Goal: Task Accomplishment & Management: Manage account settings

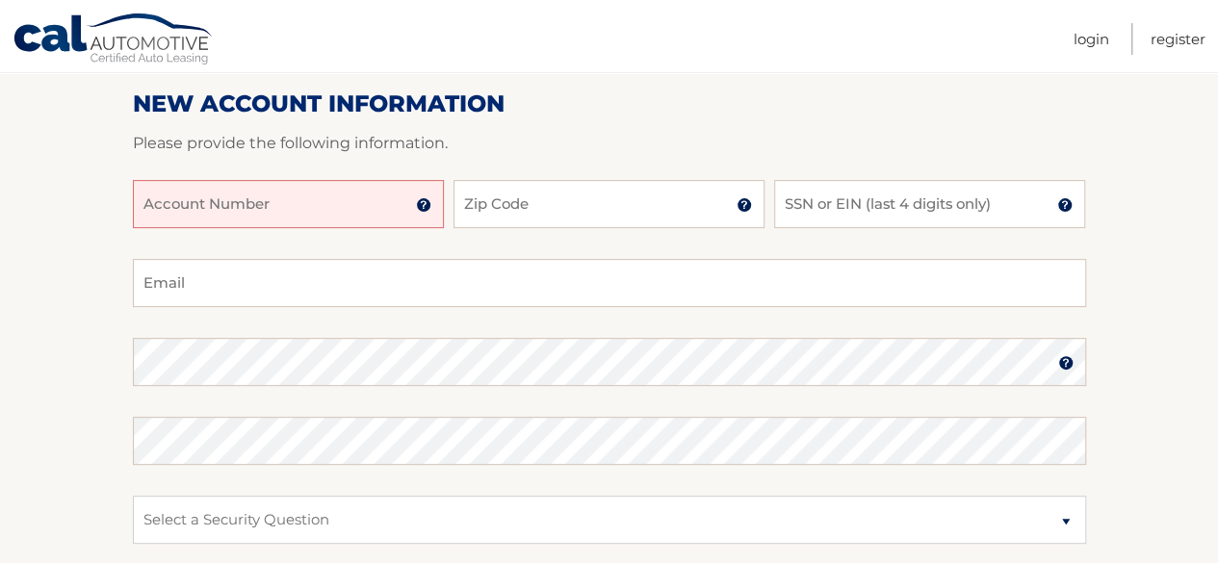
scroll to position [192, 0]
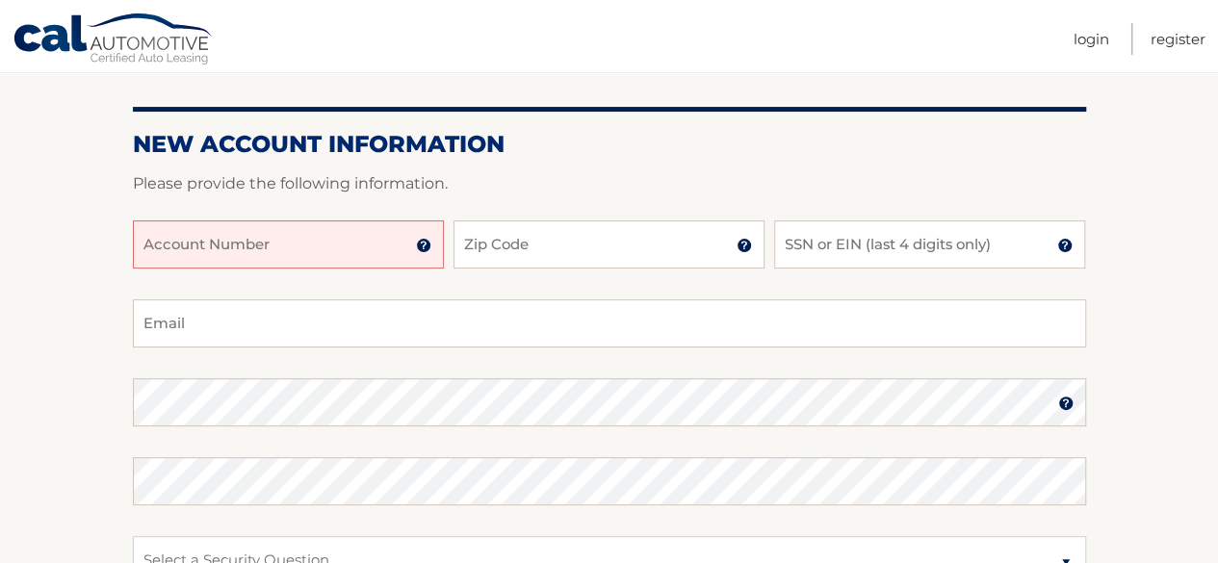
click at [291, 247] on input "Account Number" at bounding box center [288, 244] width 311 height 48
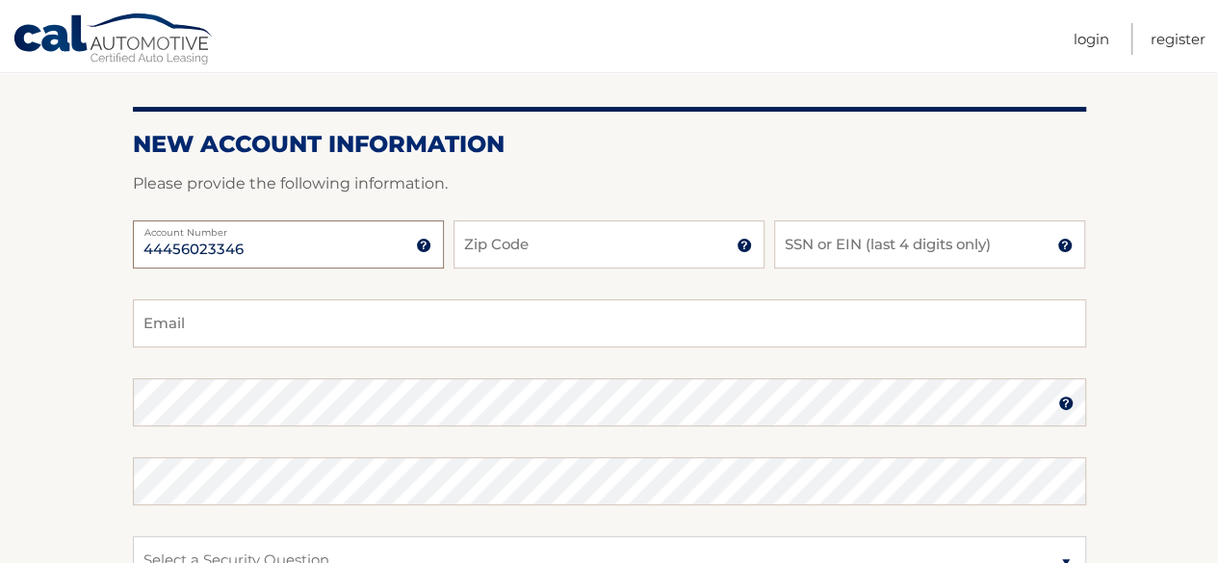
type input "44456023346"
click at [480, 245] on input "Zip Code" at bounding box center [608, 244] width 311 height 48
type input "10708"
click at [830, 254] on input "SSN or EIN (last 4 digits only)" at bounding box center [929, 244] width 311 height 48
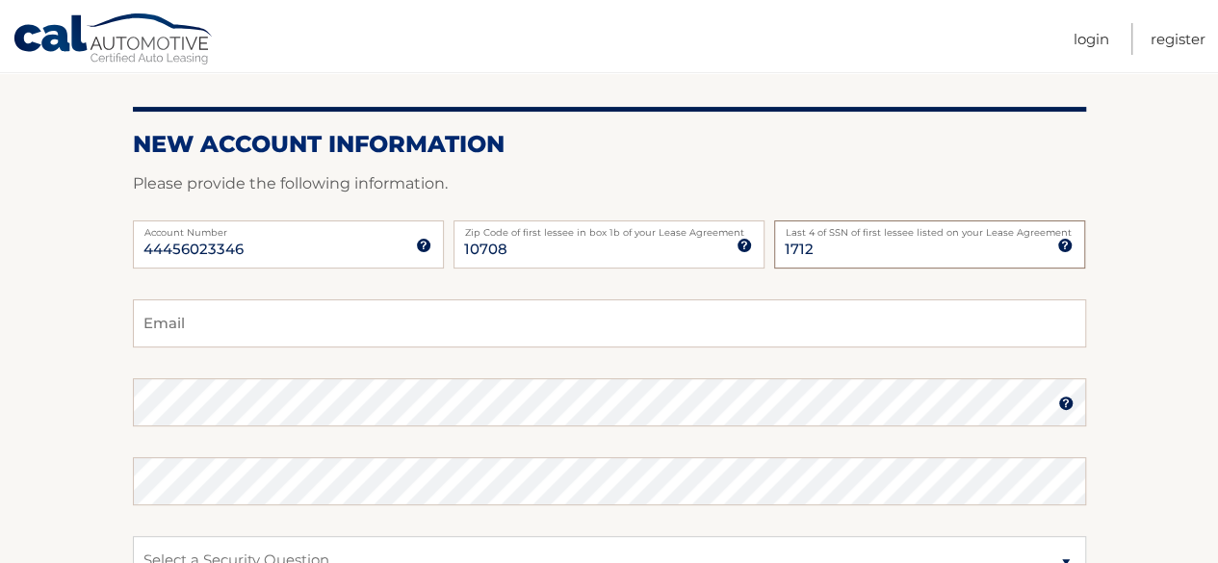
type input "1712"
click at [197, 322] on input "Email" at bounding box center [609, 323] width 953 height 48
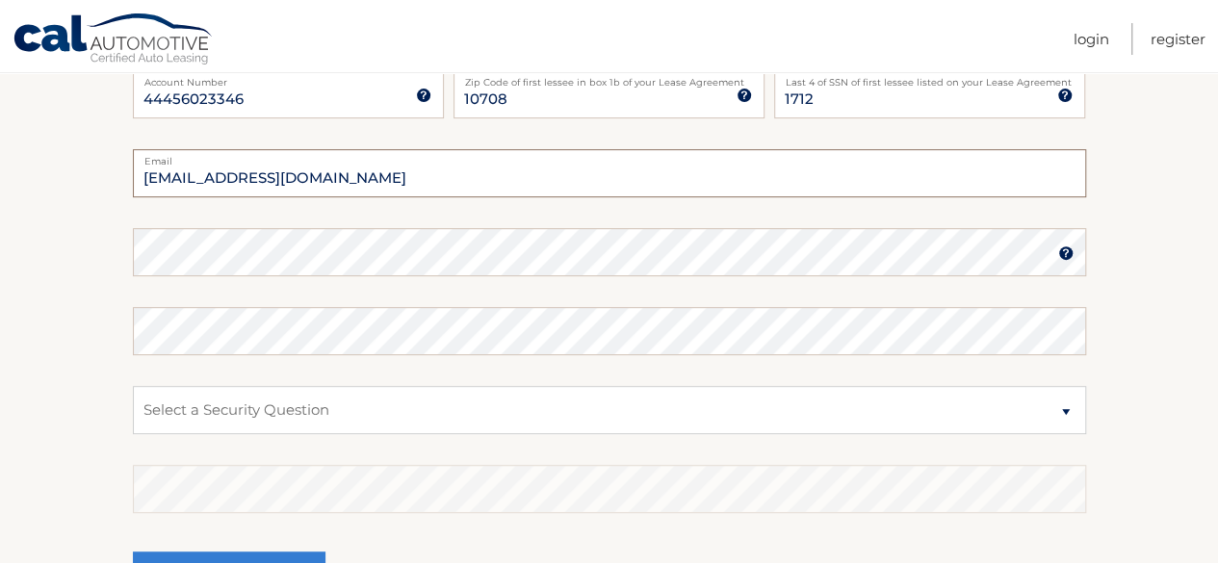
scroll to position [385, 0]
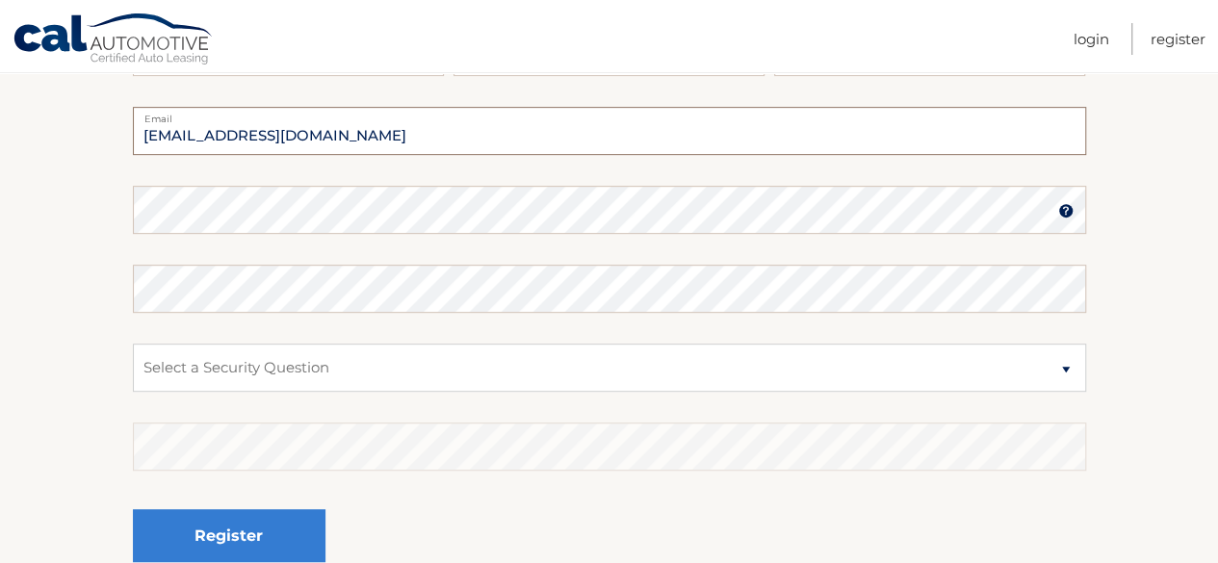
type input "petercthorp@gmail.com"
click at [227, 372] on select "Select a Security Question What was the name of your elementary school? What is…" at bounding box center [609, 368] width 953 height 48
select select "2"
click at [133, 344] on select "Select a Security Question What was the name of your elementary school? What is…" at bounding box center [609, 368] width 953 height 48
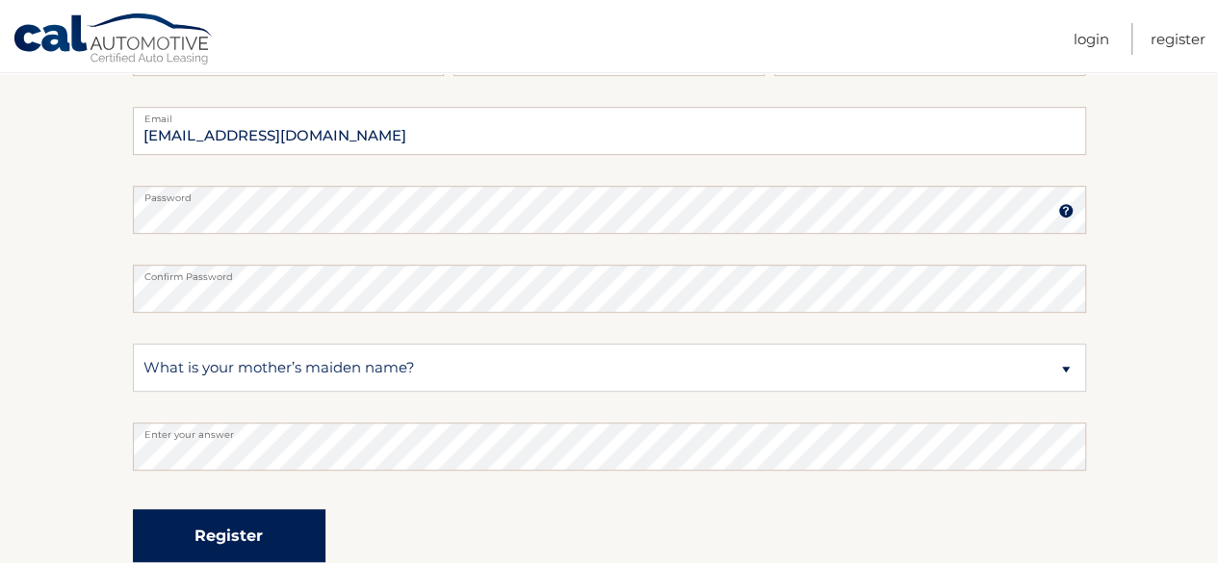
click at [216, 534] on button "Register" at bounding box center [229, 535] width 192 height 53
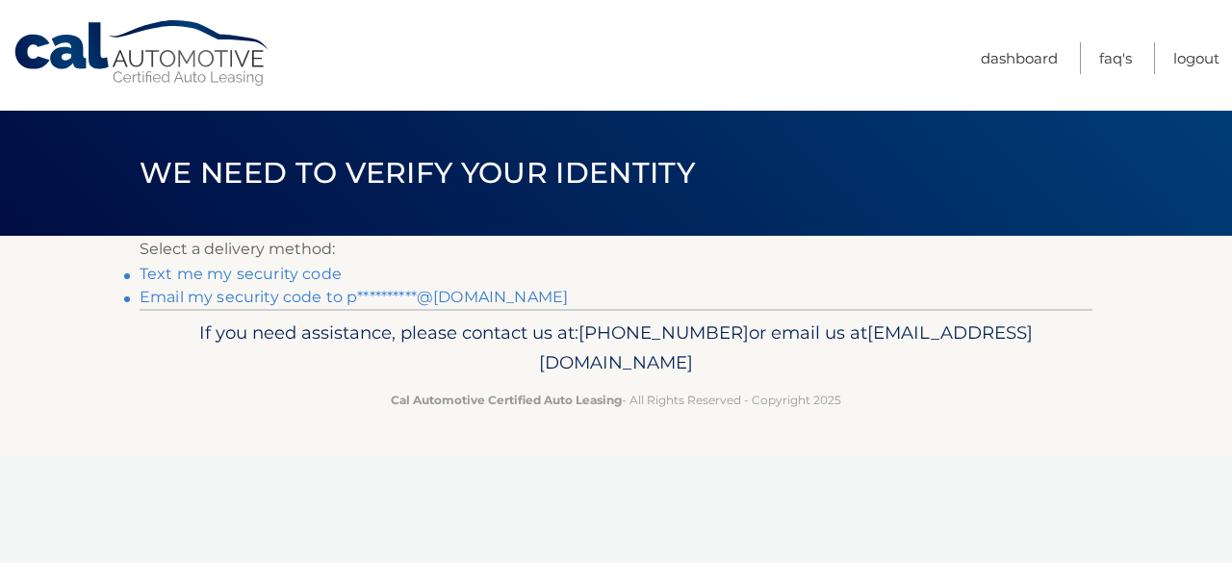
click at [447, 295] on link "**********" at bounding box center [354, 297] width 428 height 18
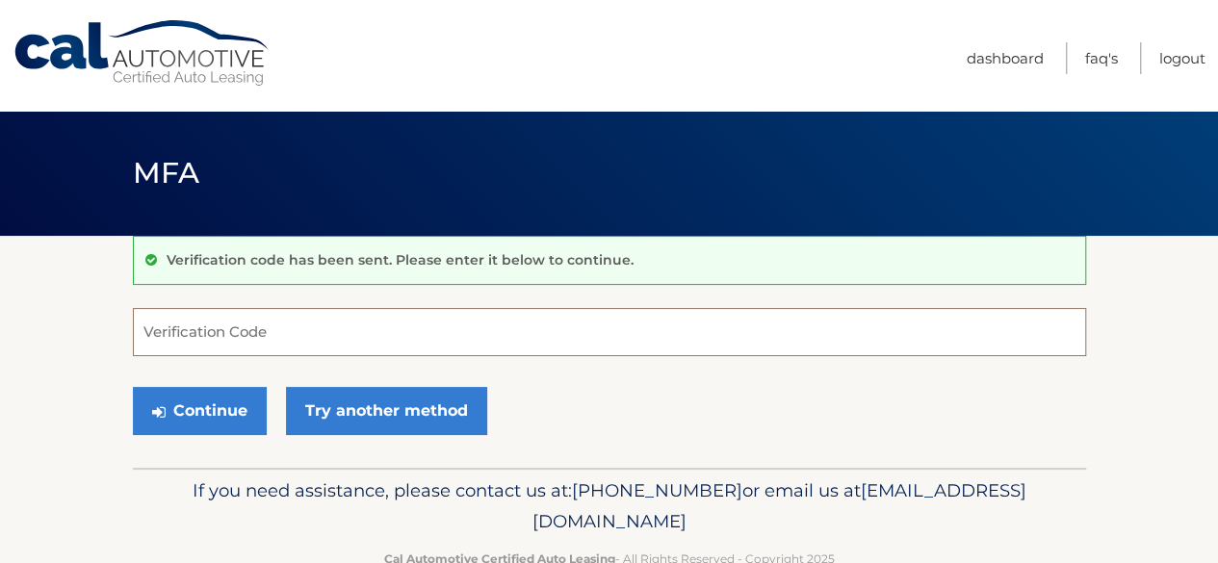
click at [187, 324] on input "Verification Code" at bounding box center [609, 332] width 953 height 48
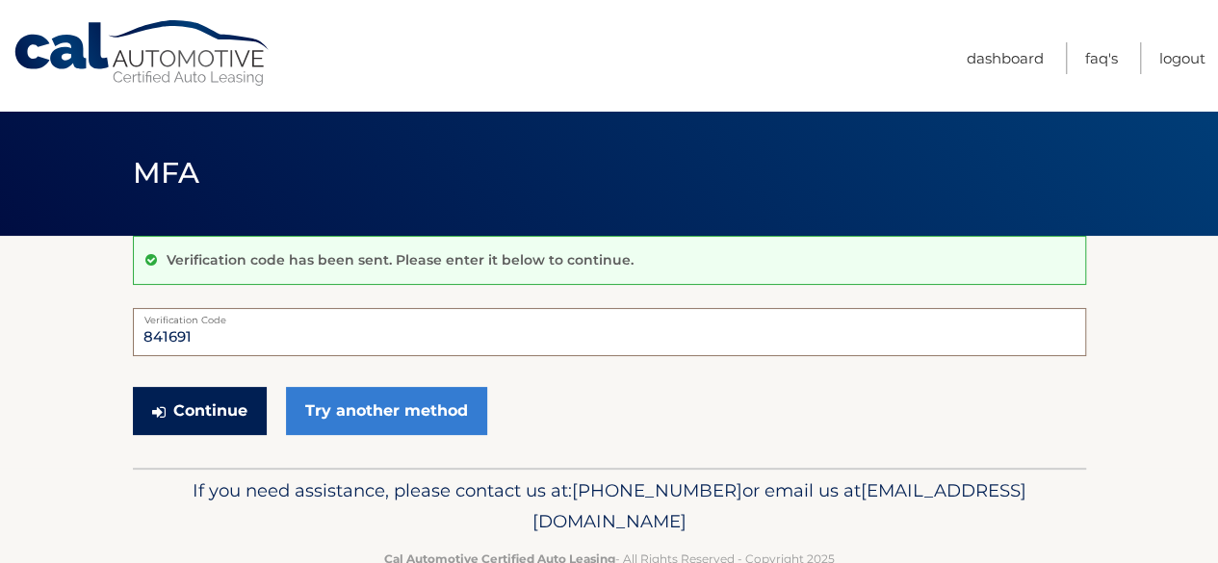
type input "841691"
click at [227, 404] on button "Continue" at bounding box center [200, 411] width 134 height 48
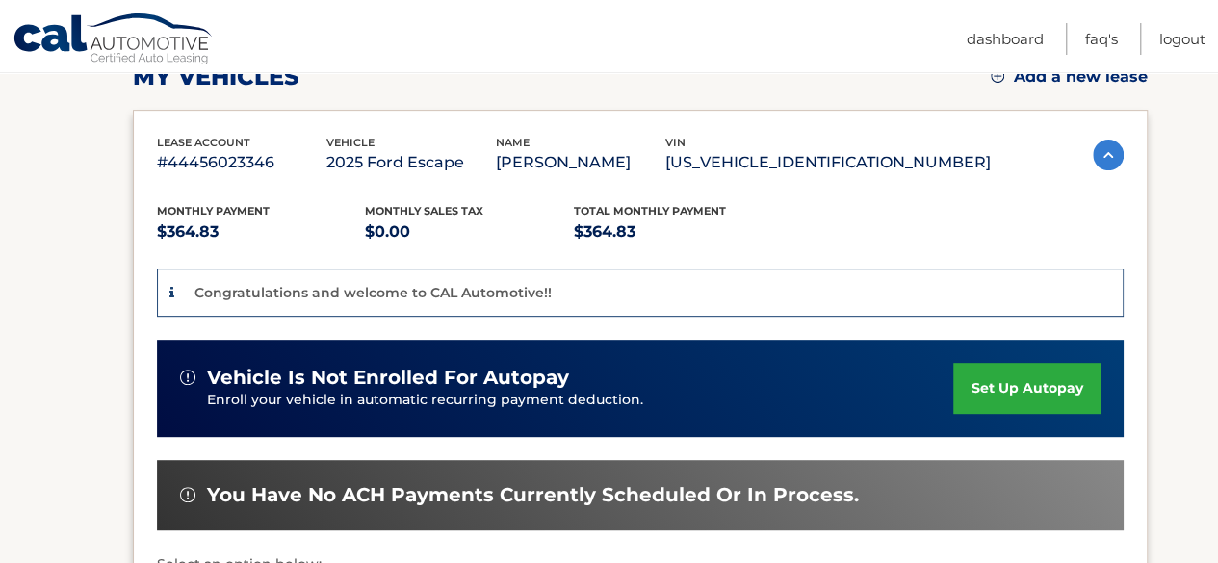
scroll to position [385, 0]
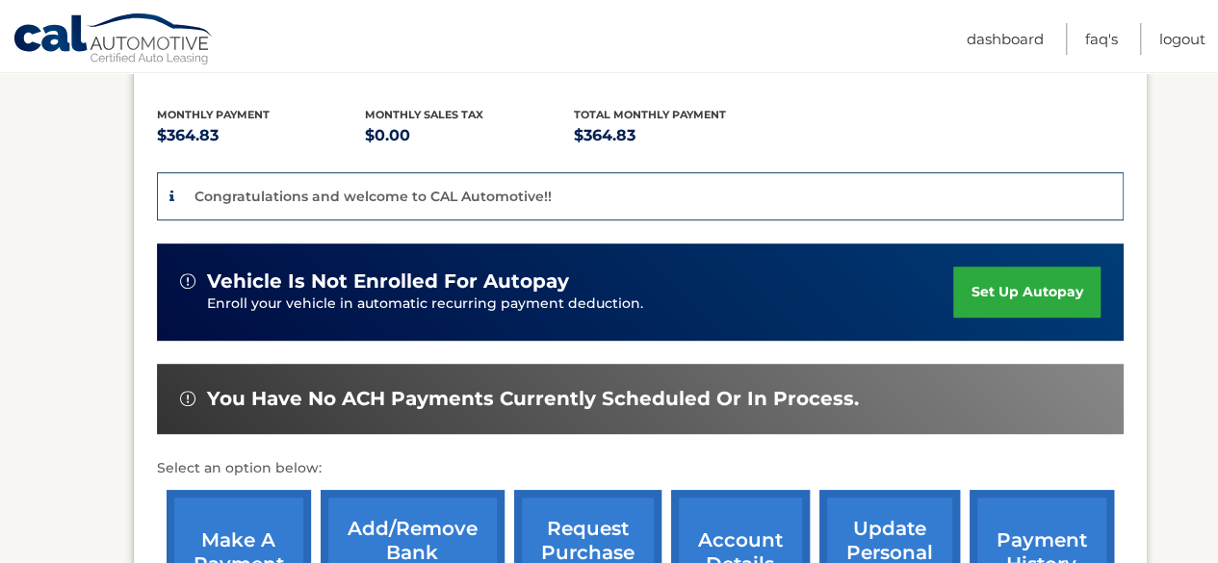
click at [1011, 281] on link "set up autopay" at bounding box center [1026, 292] width 146 height 51
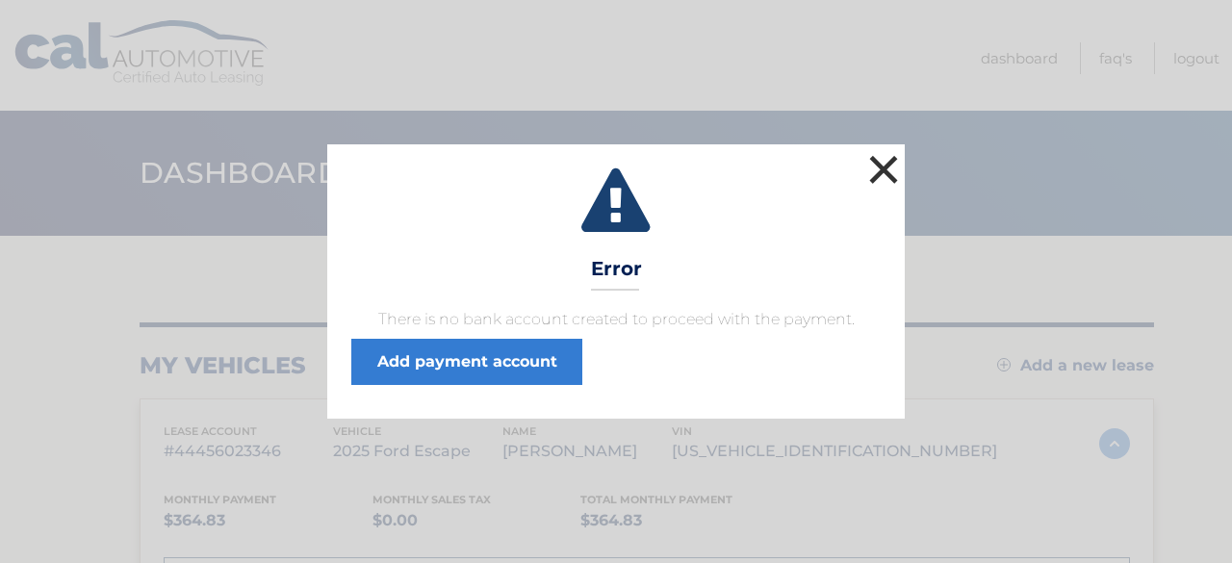
click at [889, 170] on button "×" at bounding box center [883, 169] width 38 height 38
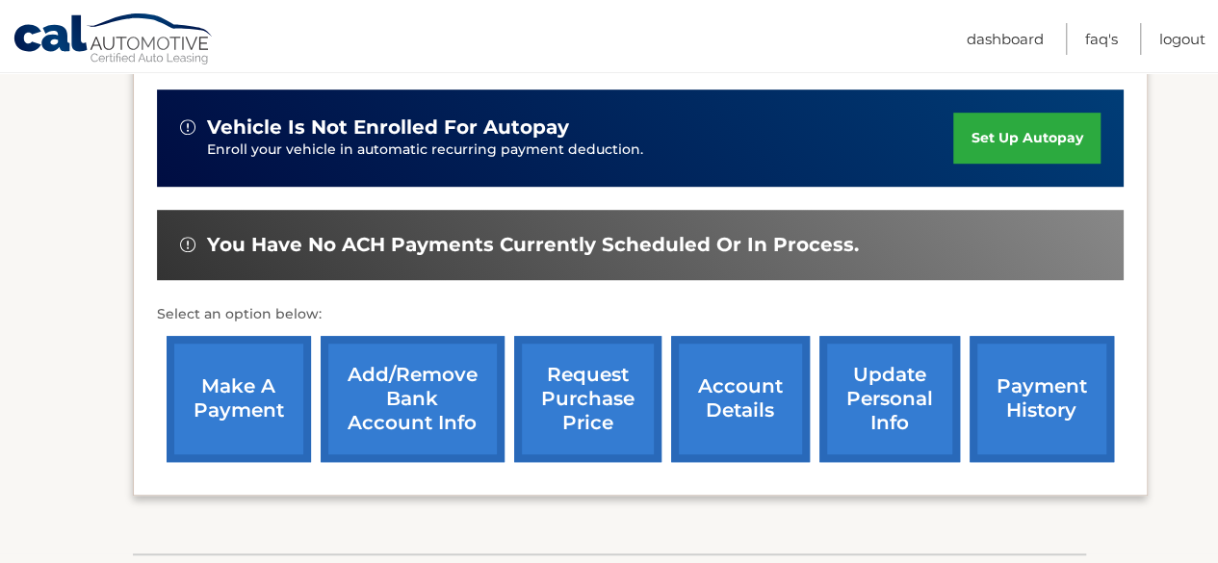
scroll to position [577, 0]
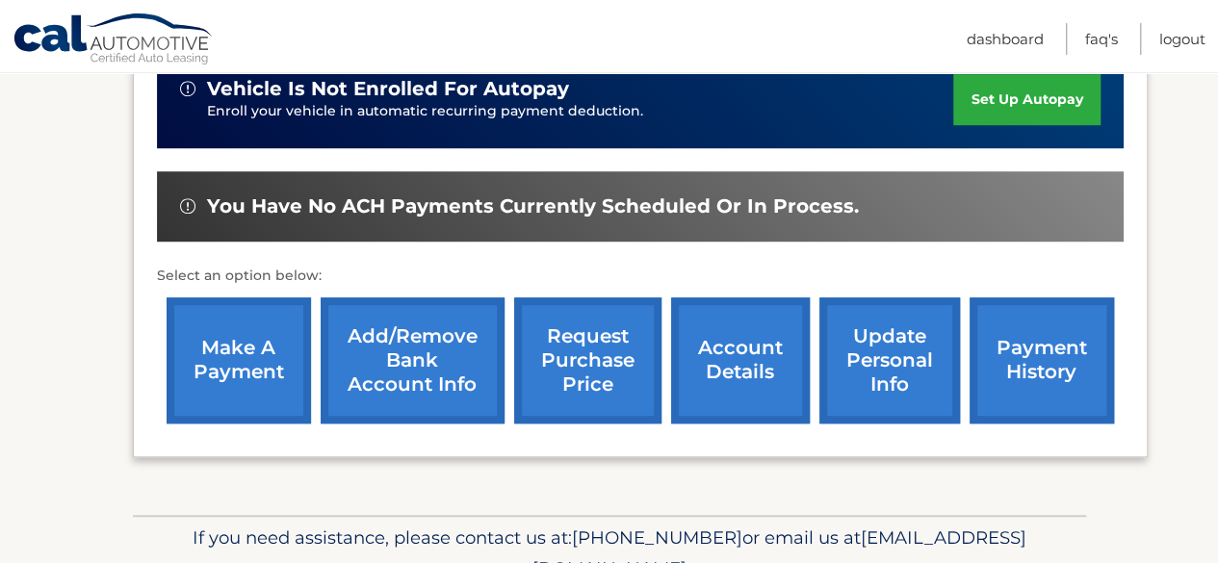
click at [435, 364] on link "Add/Remove bank account info" at bounding box center [412, 360] width 184 height 126
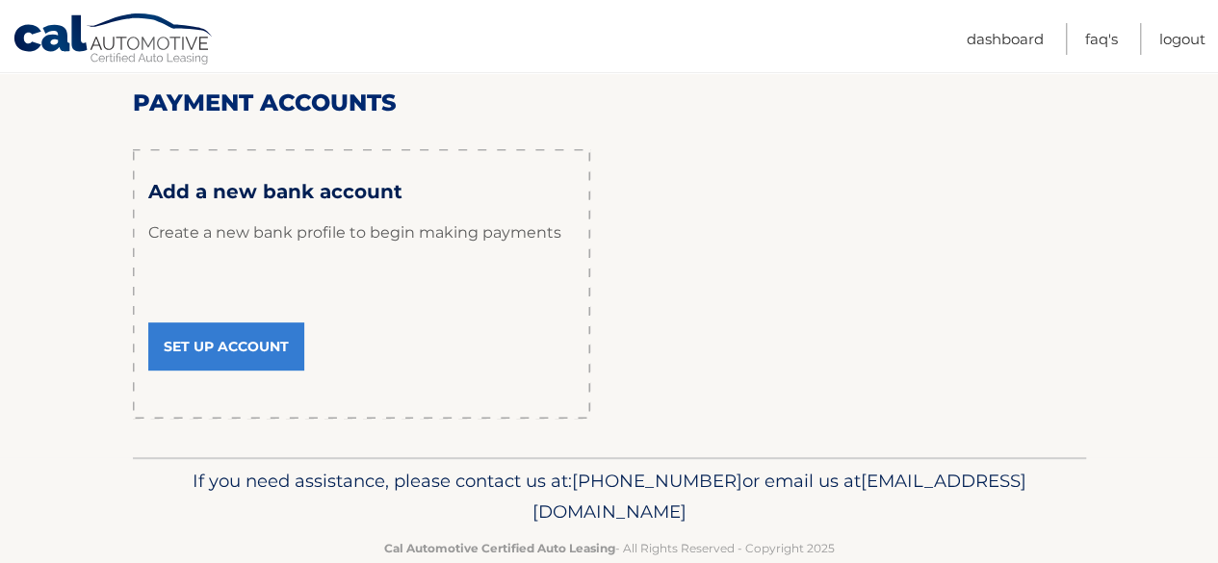
scroll to position [280, 0]
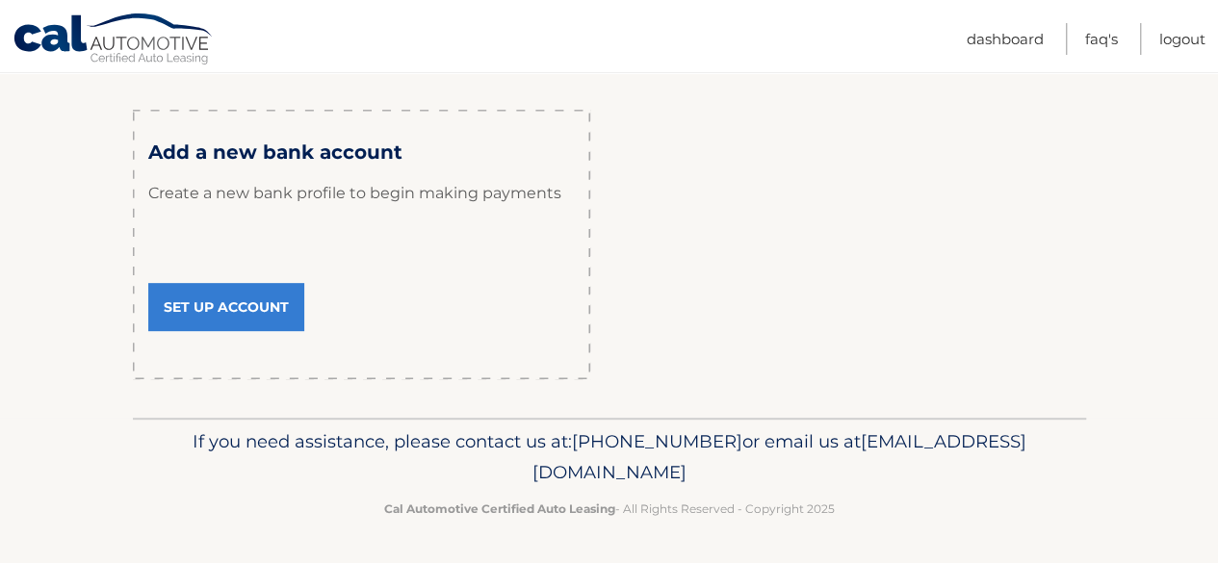
click at [233, 315] on link "Set Up Account" at bounding box center [226, 307] width 156 height 48
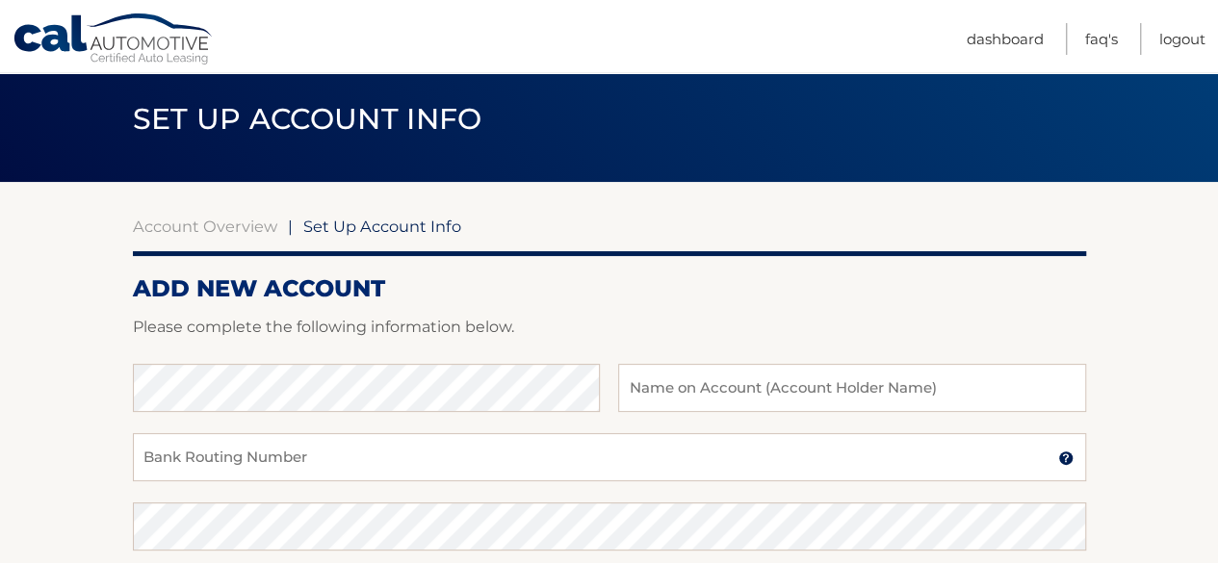
scroll to position [192, 0]
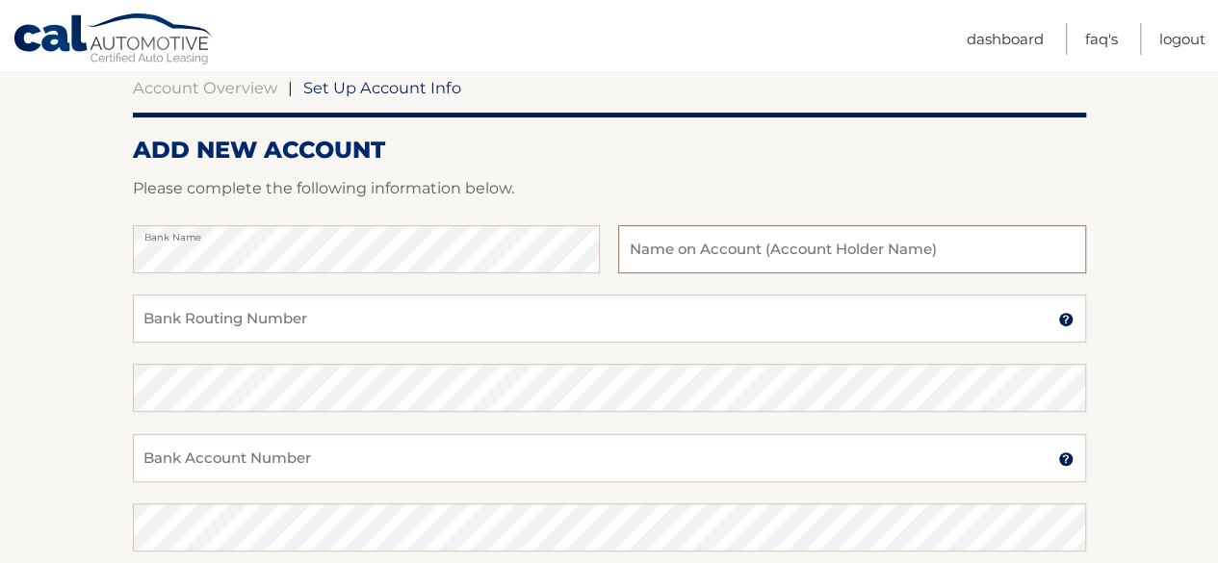
click at [648, 250] on input "text" at bounding box center [851, 249] width 467 height 48
click at [203, 319] on input "Bank Routing Number" at bounding box center [609, 319] width 953 height 48
click at [688, 257] on input "Peter C thorp" at bounding box center [851, 249] width 467 height 48
drag, startPoint x: 725, startPoint y: 256, endPoint x: 743, endPoint y: 256, distance: 18.3
click at [724, 256] on input "Peter C thorp" at bounding box center [851, 249] width 467 height 48
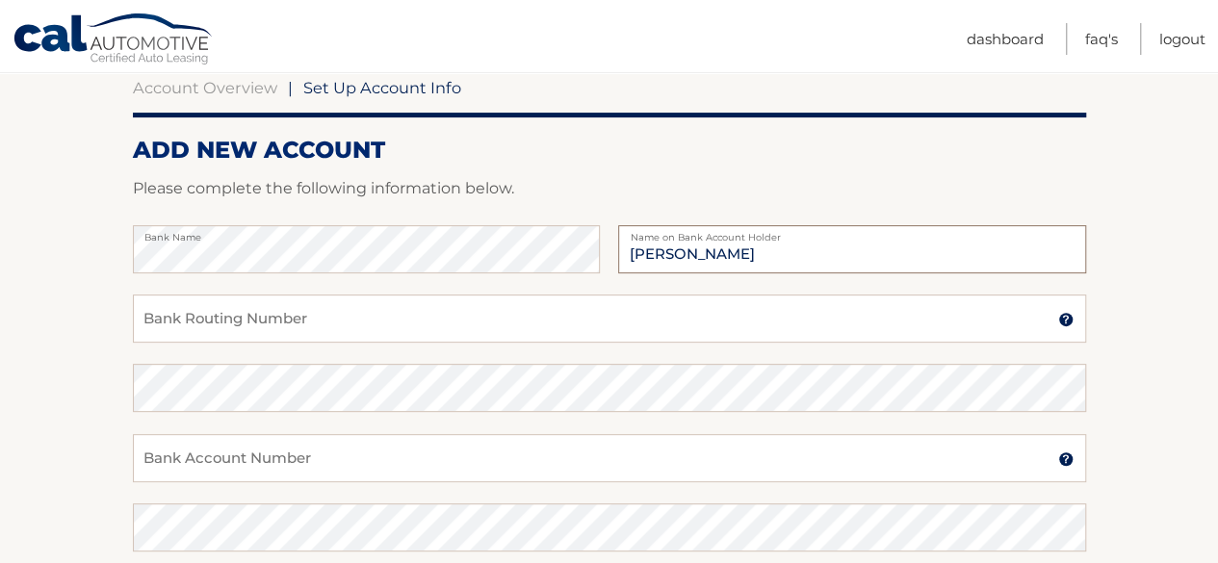
type input "[PERSON_NAME]"
drag, startPoint x: 150, startPoint y: 329, endPoint x: 167, endPoint y: 329, distance: 17.3
click at [150, 329] on input "Bank Routing Number" at bounding box center [609, 319] width 953 height 48
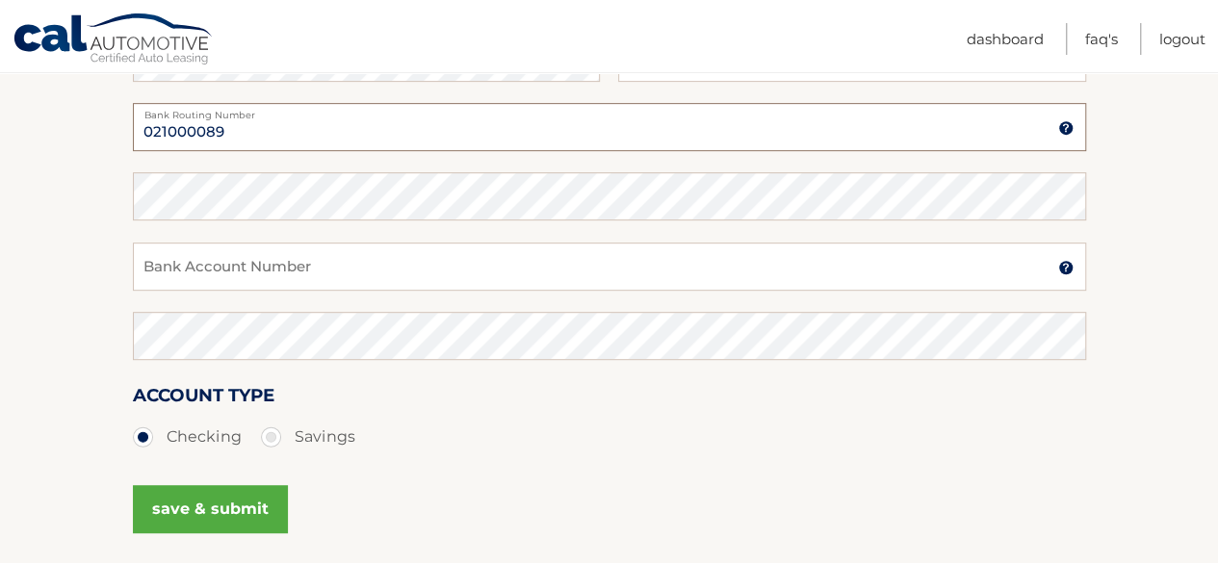
scroll to position [385, 0]
type input "021000089"
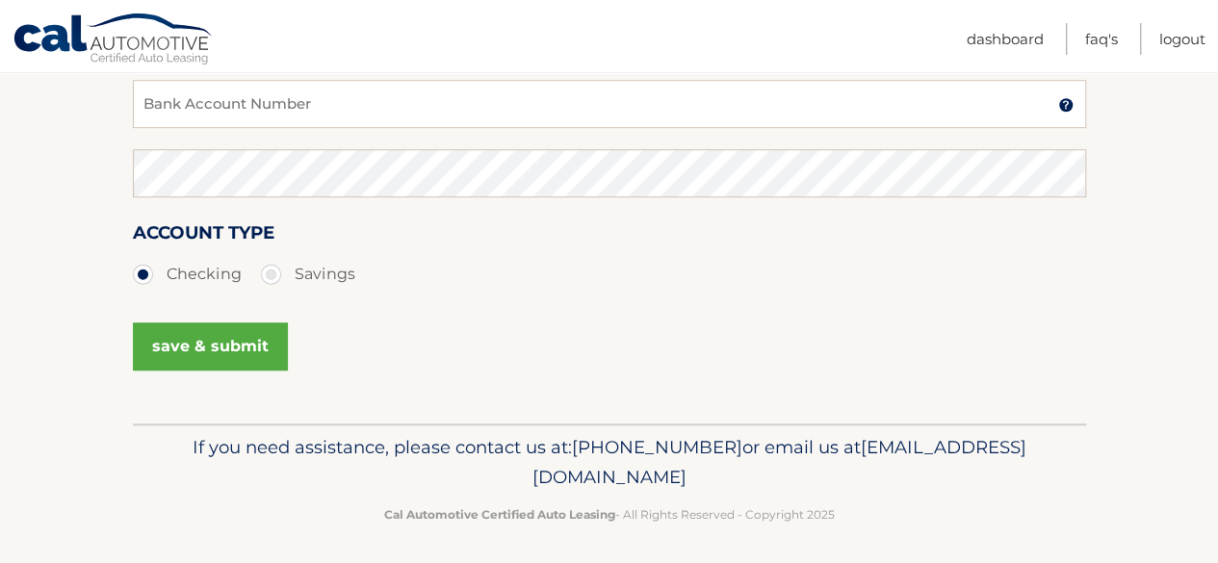
scroll to position [552, 0]
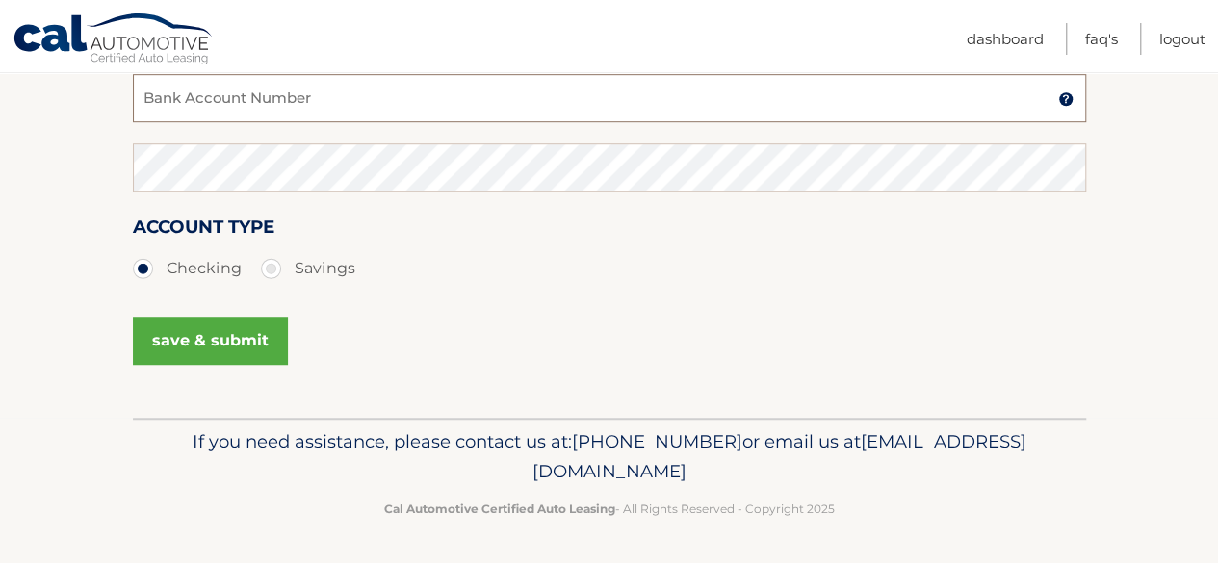
click at [203, 105] on input "Bank Account Number" at bounding box center [609, 98] width 953 height 48
type input "6878696541"
click at [235, 339] on button "save & submit" at bounding box center [210, 341] width 155 height 48
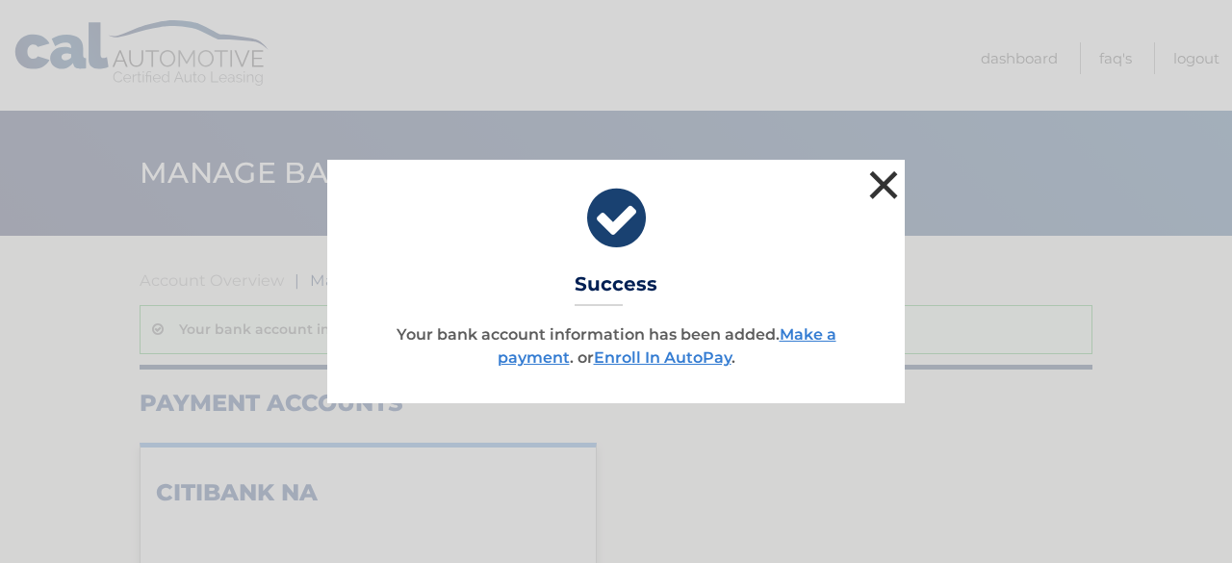
click at [870, 184] on button "×" at bounding box center [883, 185] width 38 height 38
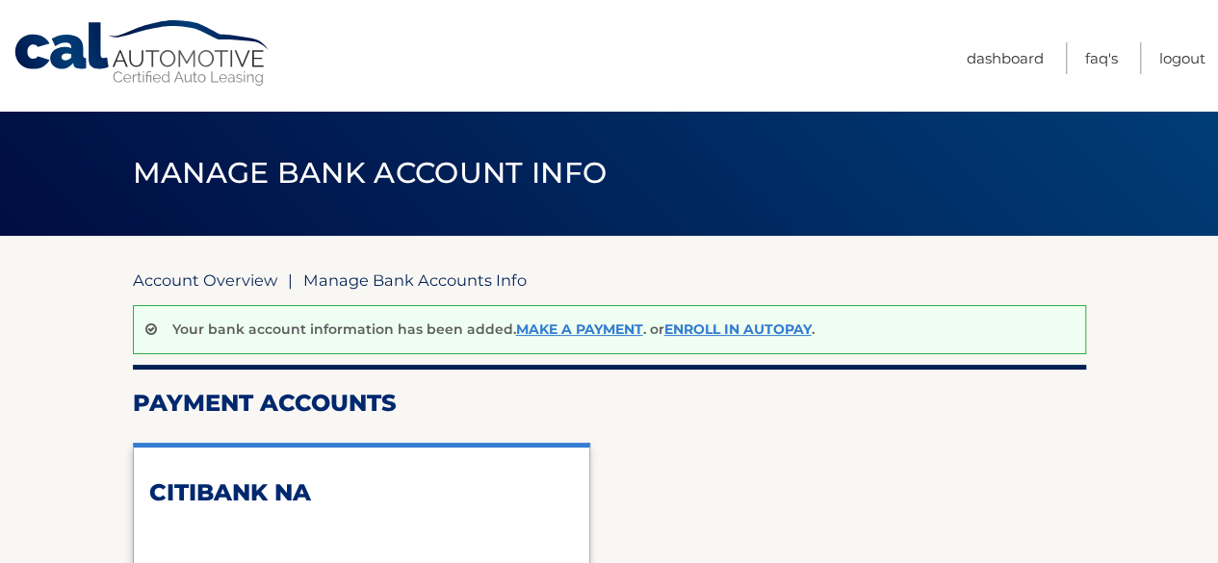
click at [238, 283] on link "Account Overview" at bounding box center [205, 279] width 144 height 19
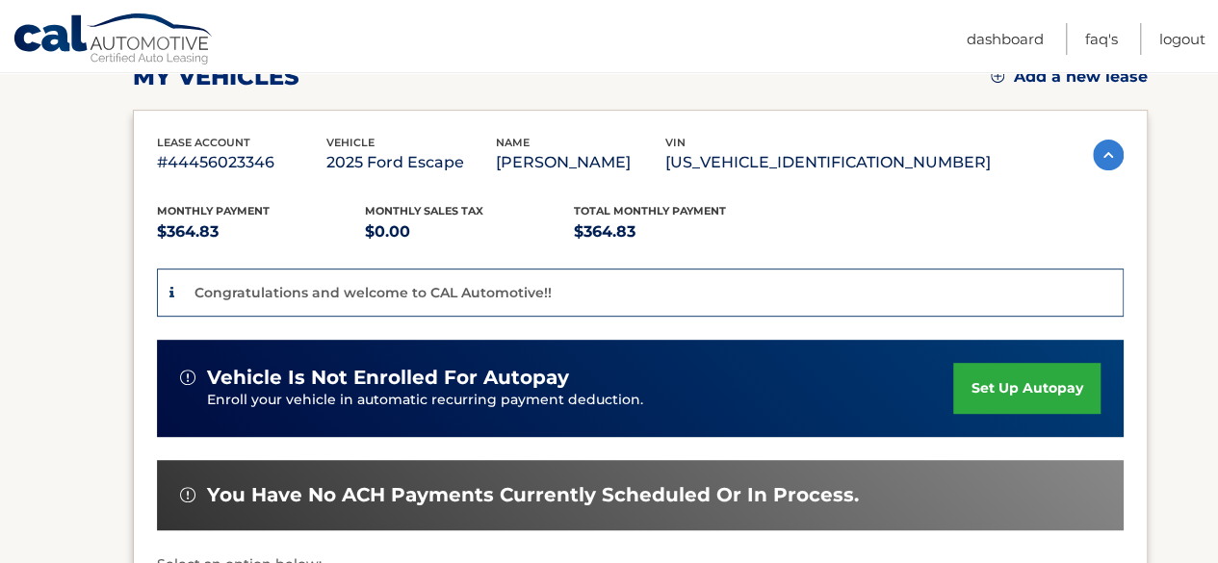
scroll to position [385, 0]
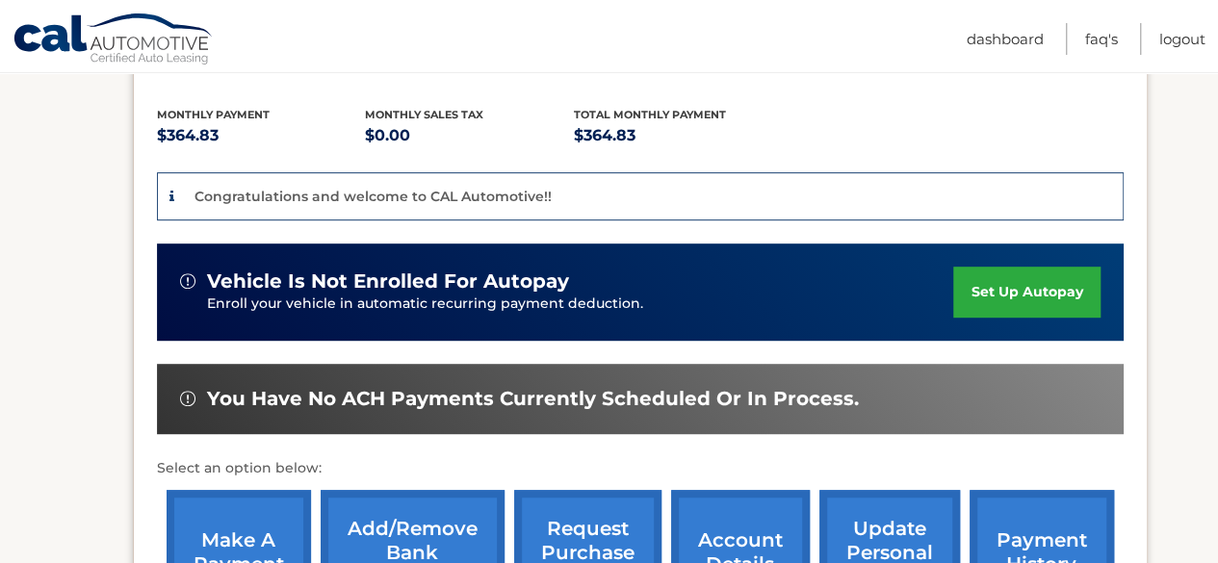
click at [1050, 287] on link "set up autopay" at bounding box center [1026, 292] width 146 height 51
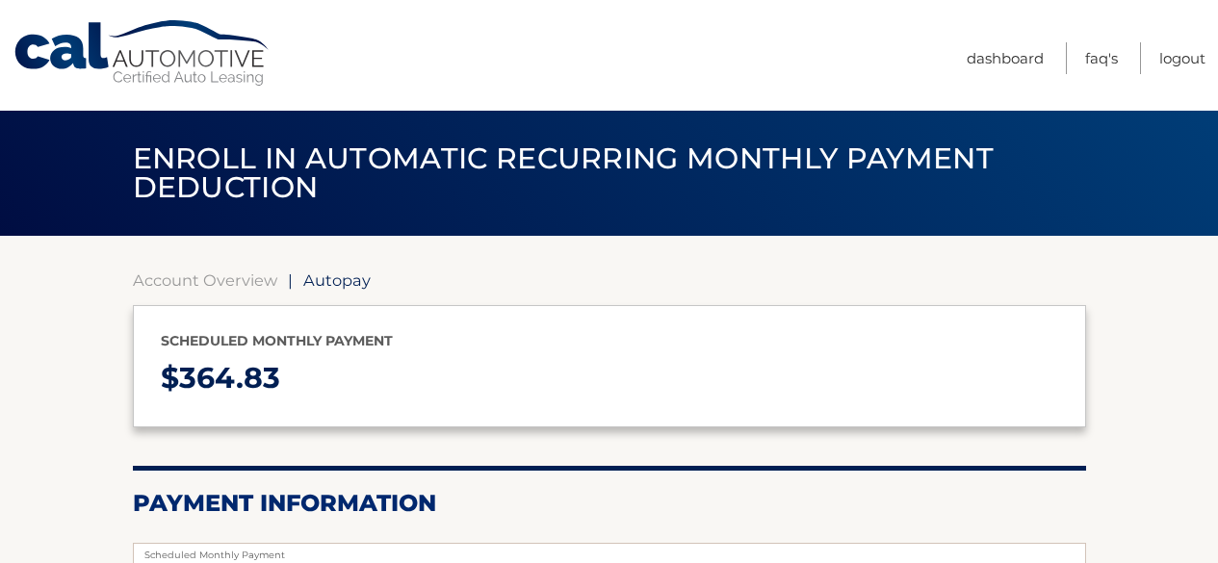
select select "ZjM1YzVkZmUtNGRlYS00YWEwLThkOGEtYWM3NmRiYWZmODUw"
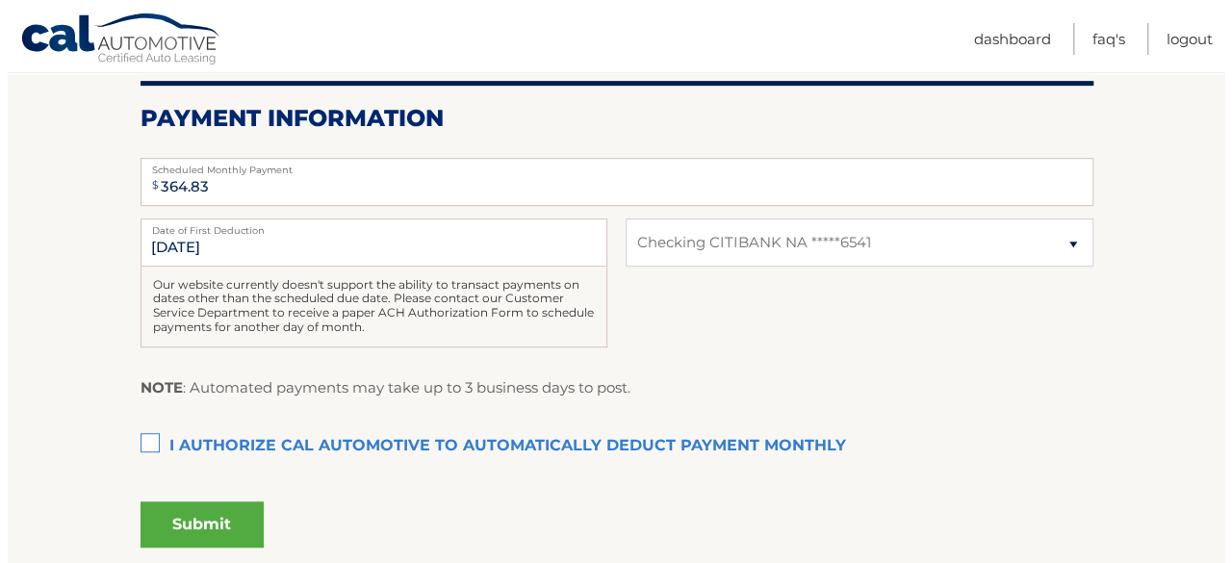
scroll to position [481, 0]
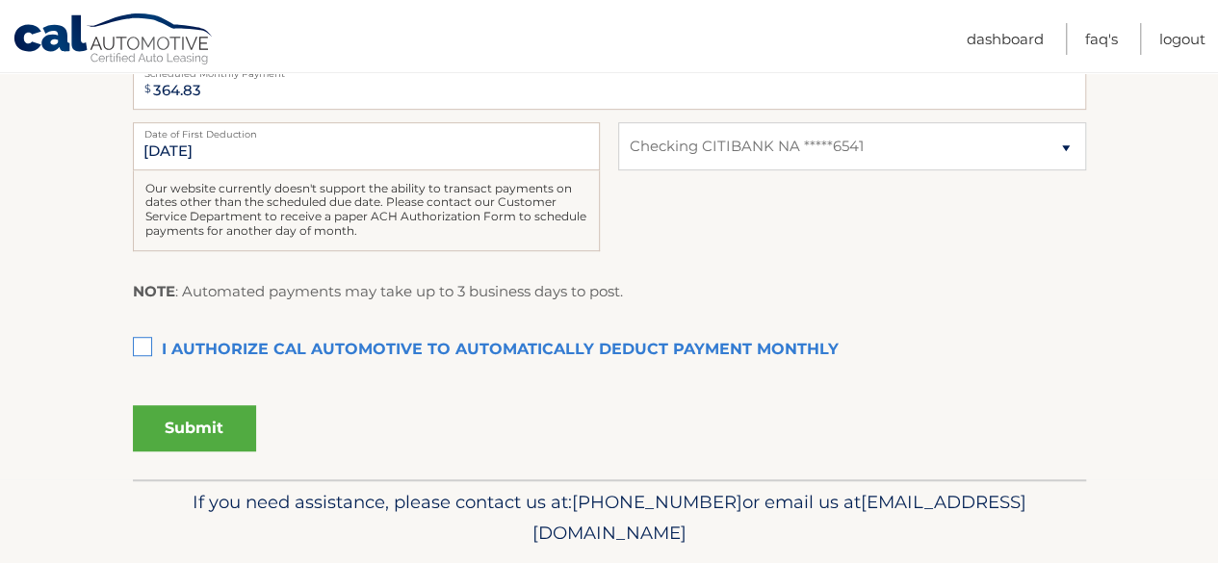
click at [147, 341] on label "I authorize cal automotive to automatically deduct payment monthly This checkbo…" at bounding box center [609, 350] width 953 height 38
click at [0, 0] on input "I authorize cal automotive to automatically deduct payment monthly This checkbo…" at bounding box center [0, 0] width 0 height 0
click at [200, 420] on button "Submit" at bounding box center [194, 428] width 123 height 46
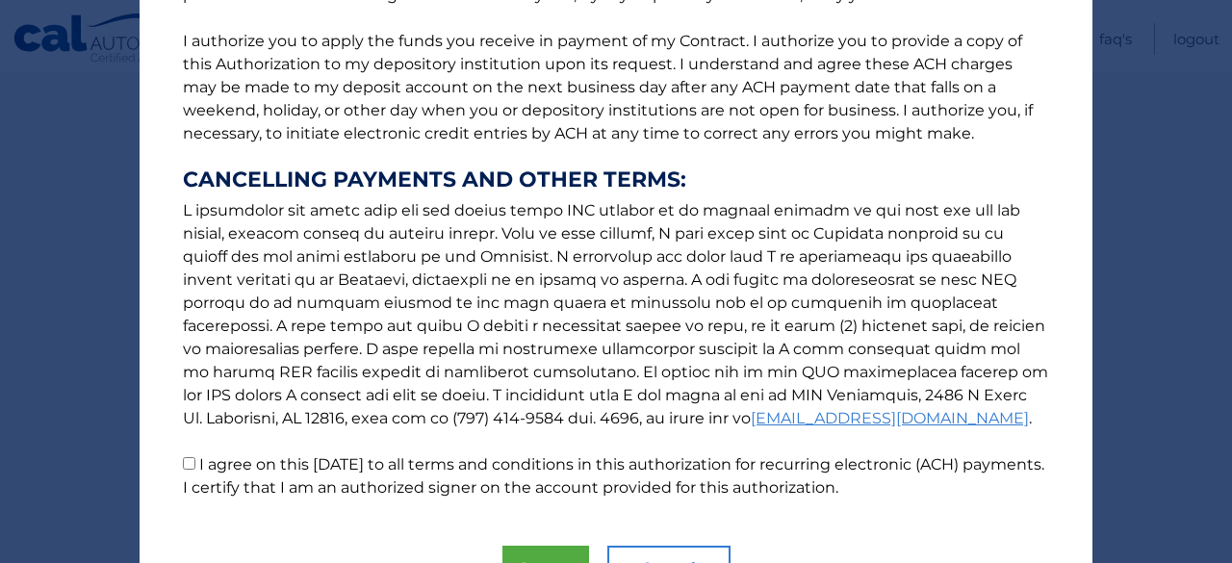
scroll to position [346, 0]
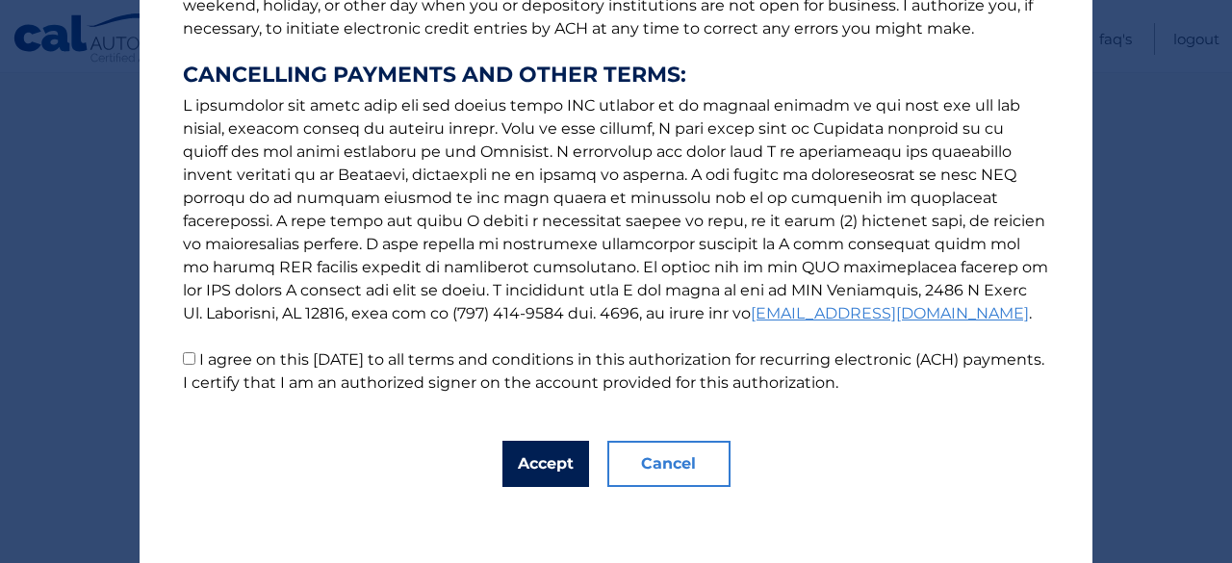
click at [510, 460] on button "Accept" at bounding box center [545, 464] width 87 height 46
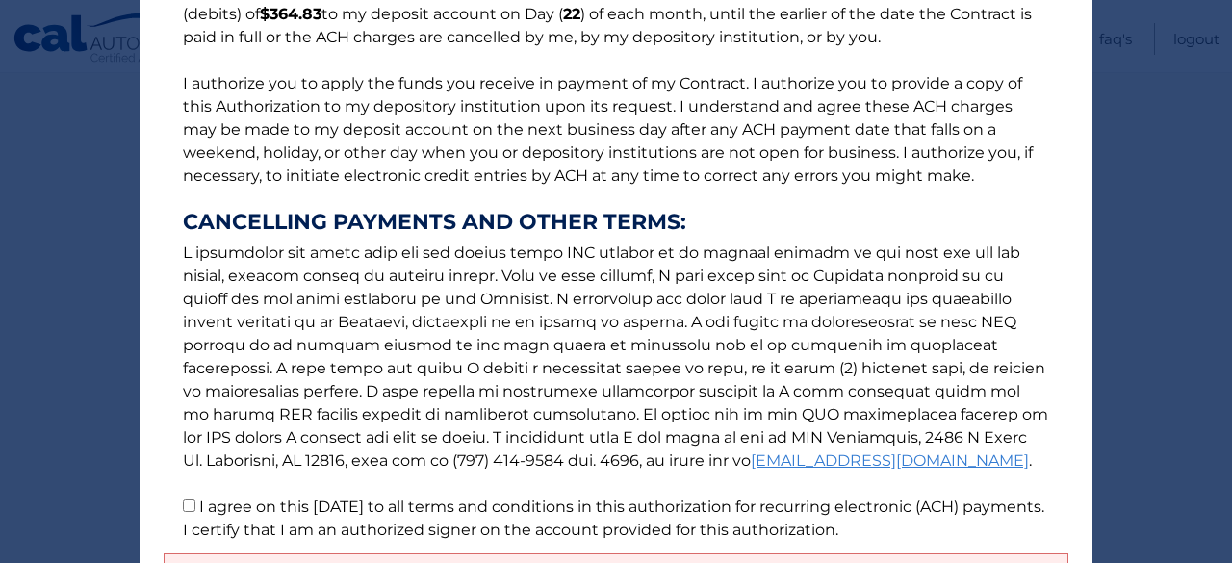
scroll to position [295, 0]
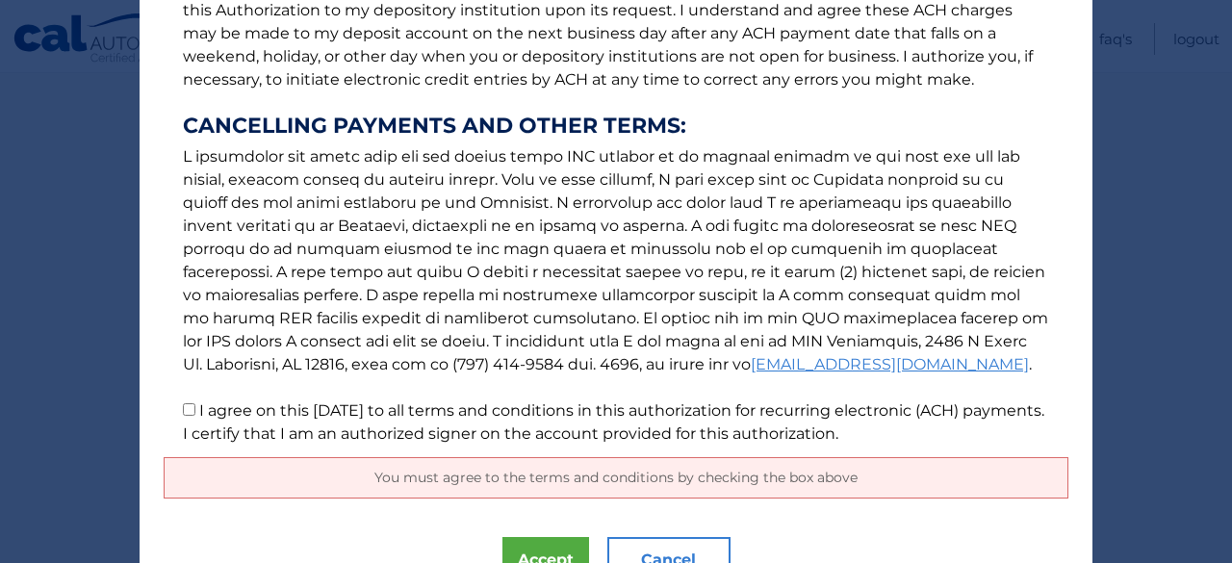
click at [183, 406] on input "I agree on this 10/08/2025 to all terms and conditions in this authorization fo…" at bounding box center [189, 409] width 13 height 13
checkbox input "true"
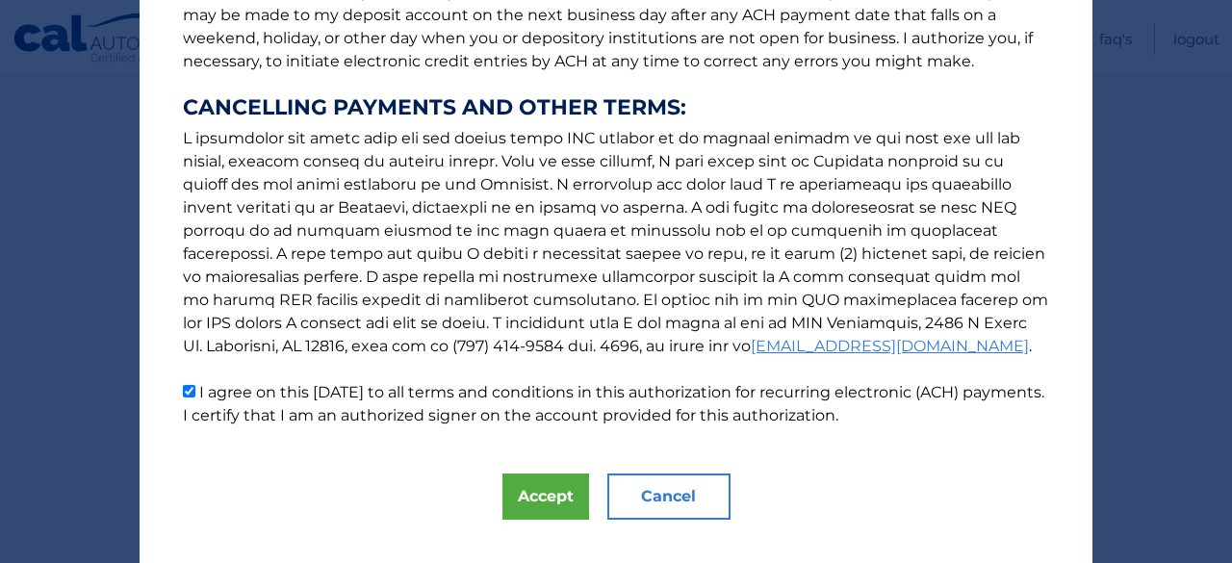
scroll to position [346, 0]
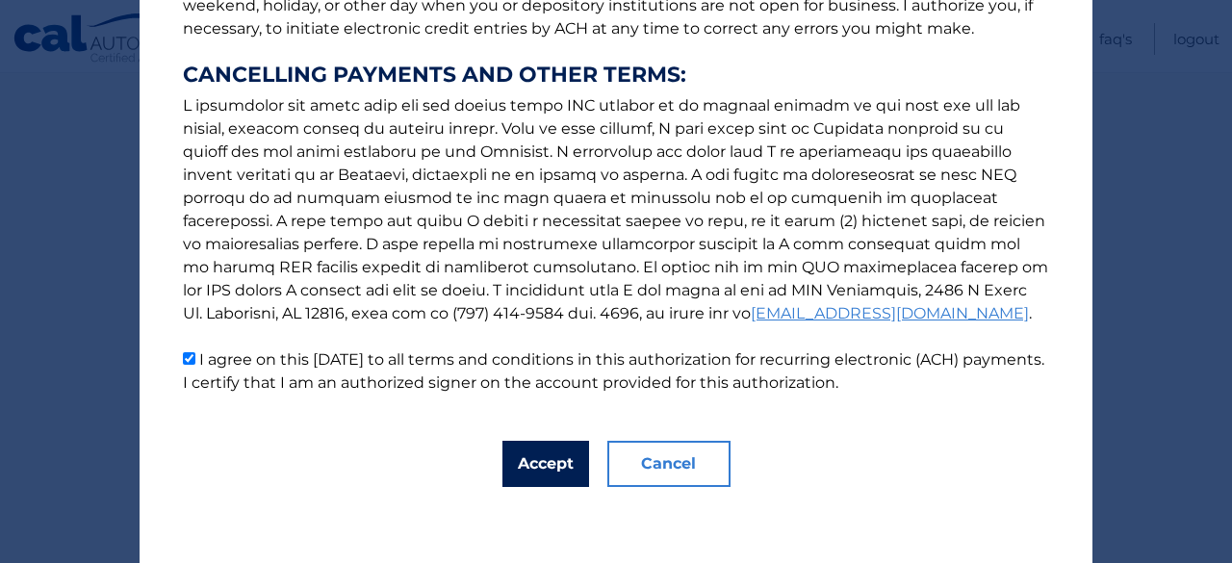
click at [524, 463] on button "Accept" at bounding box center [545, 464] width 87 height 46
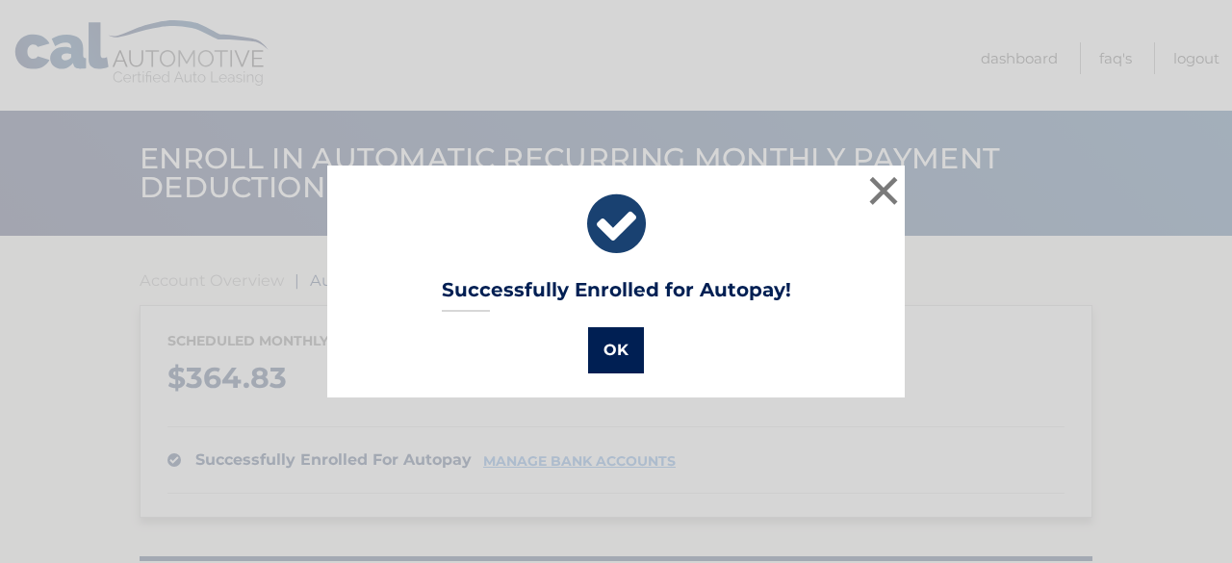
click at [602, 354] on button "OK" at bounding box center [616, 350] width 56 height 46
